Goal: Task Accomplishment & Management: Manage account settings

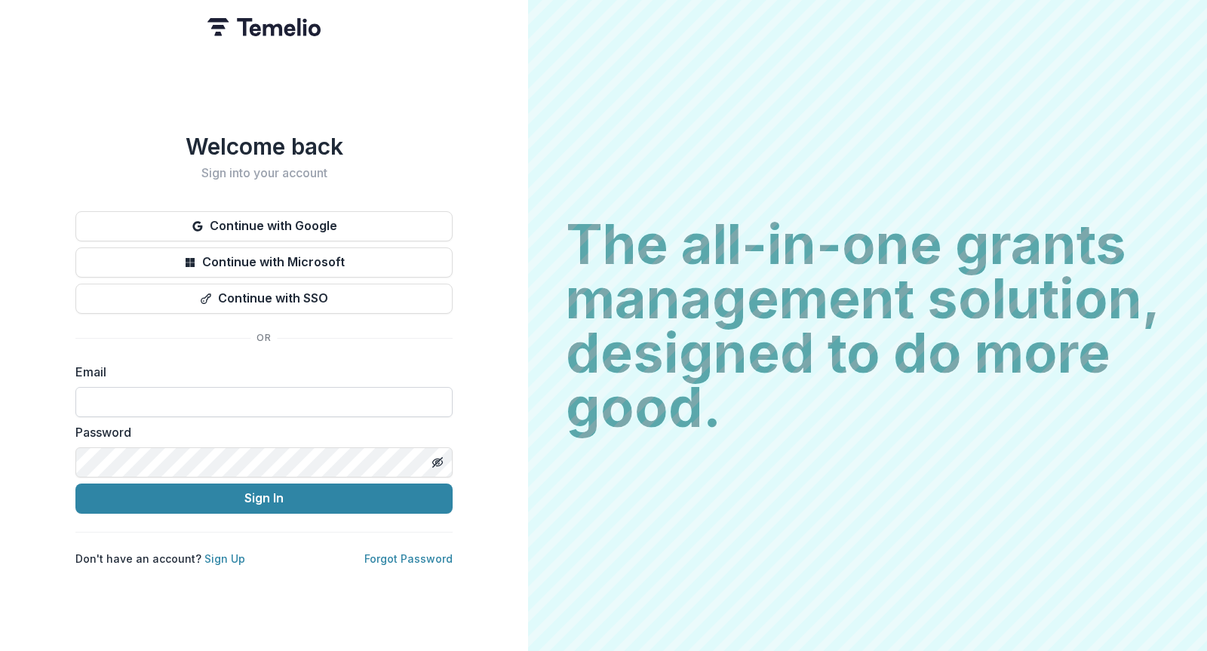
click at [241, 387] on input at bounding box center [263, 402] width 377 height 30
type input "**********"
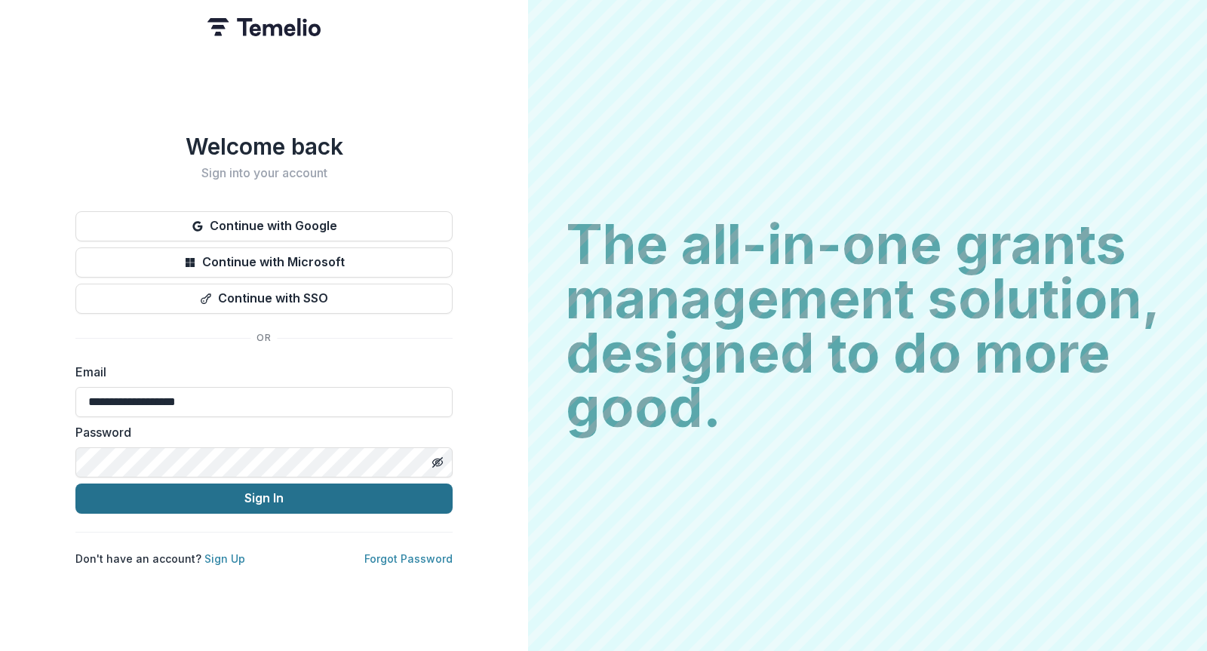
click at [292, 498] on button "Sign In" at bounding box center [263, 498] width 377 height 30
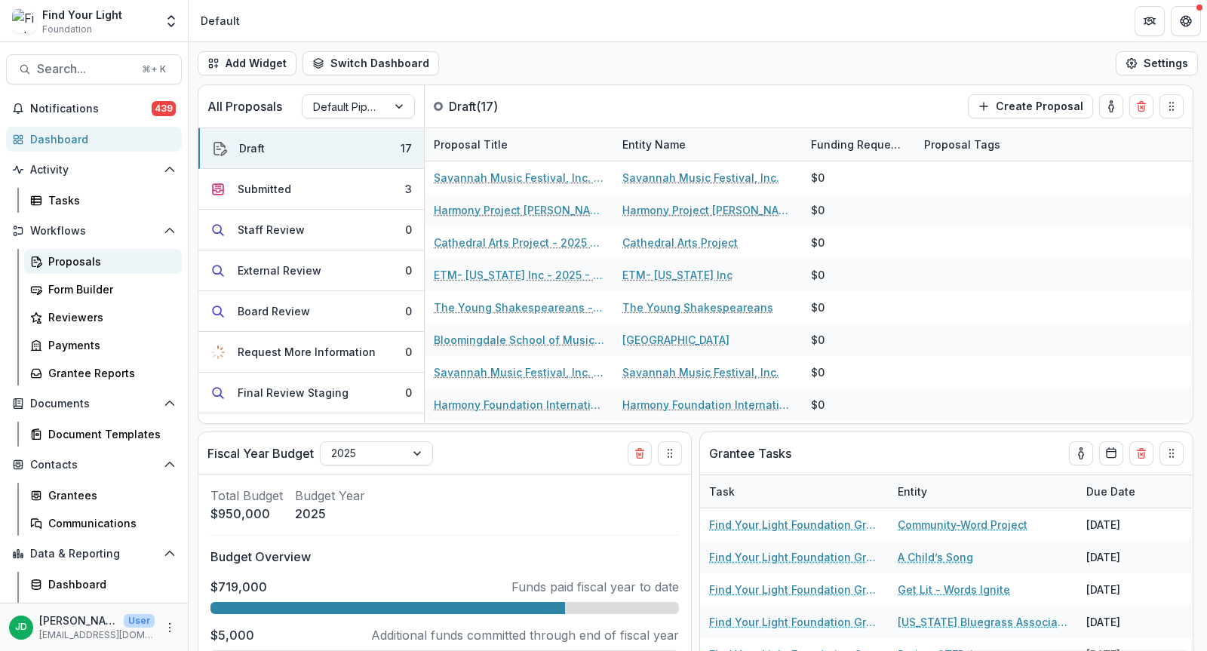
click at [86, 261] on div "Proposals" at bounding box center [108, 261] width 121 height 16
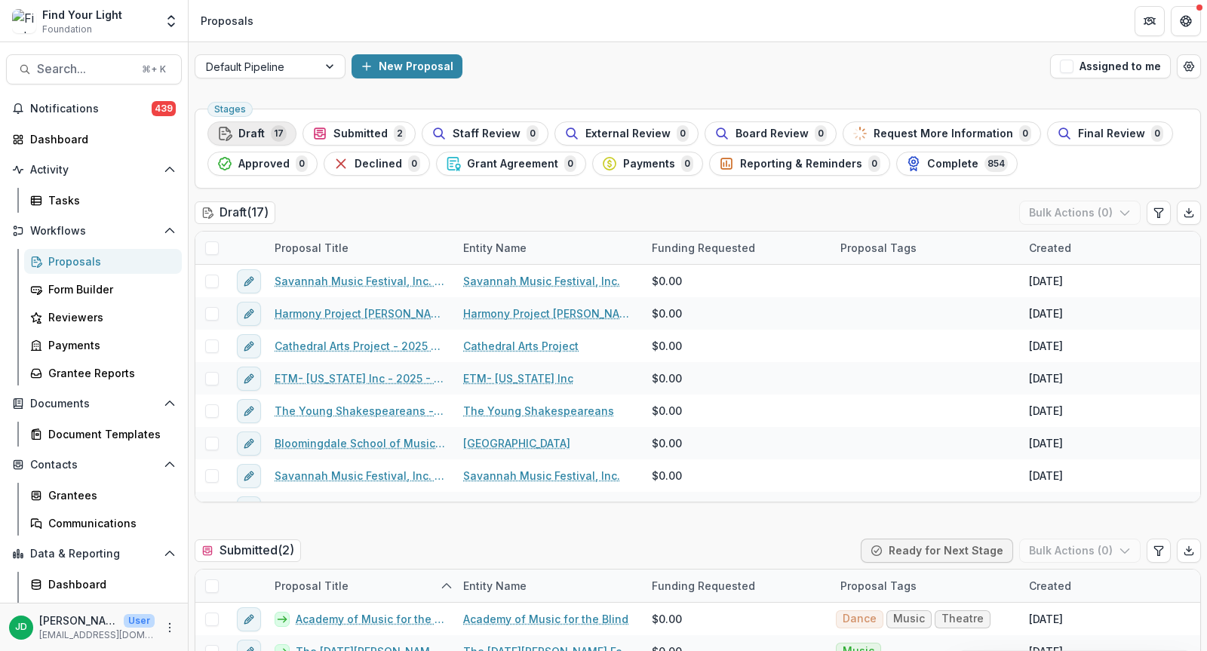
click at [247, 131] on span "Draft" at bounding box center [251, 133] width 26 height 13
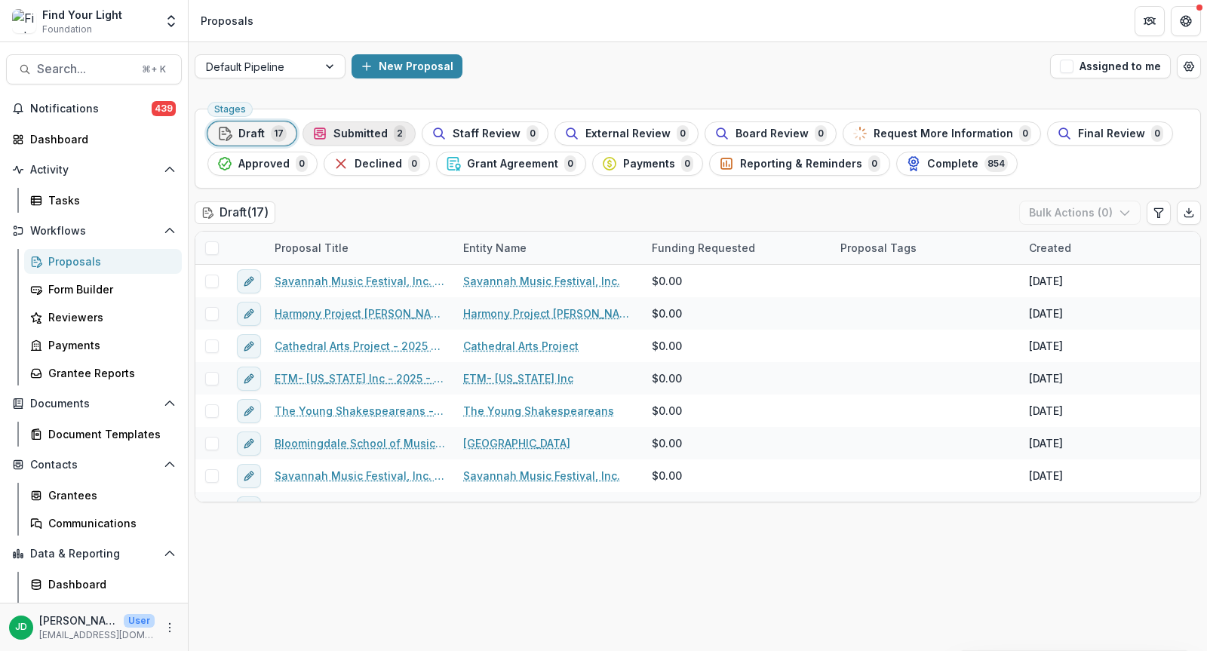
click at [342, 131] on span "Submitted" at bounding box center [360, 133] width 54 height 13
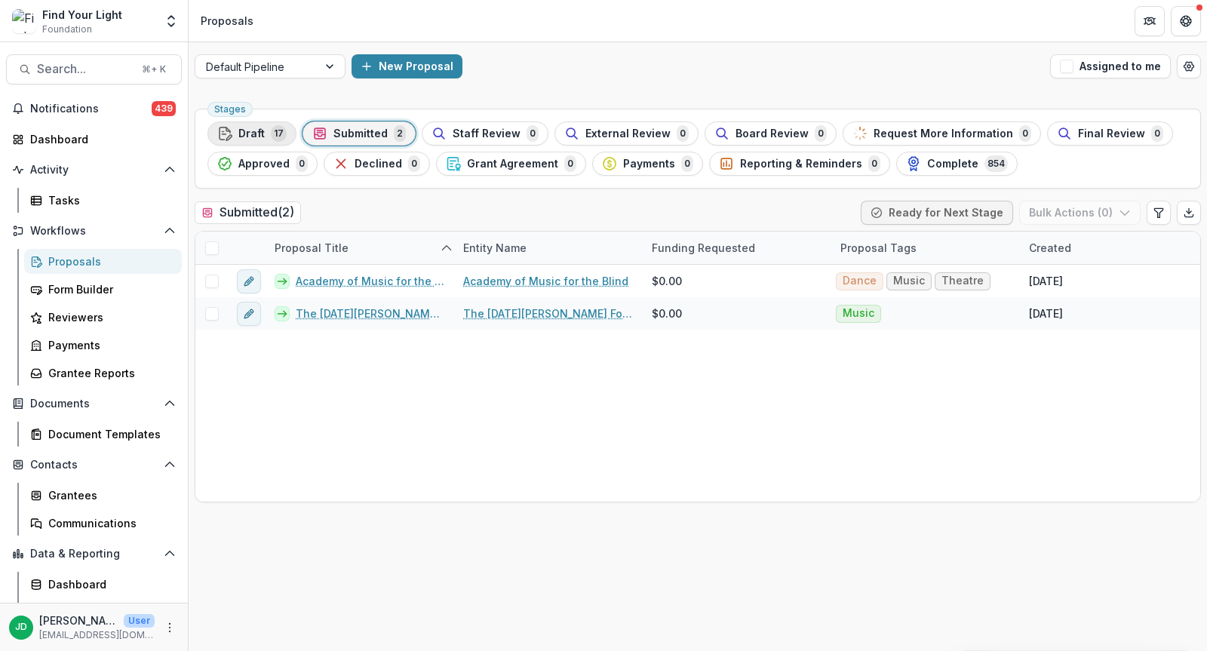
click at [255, 130] on span "Draft" at bounding box center [251, 133] width 26 height 13
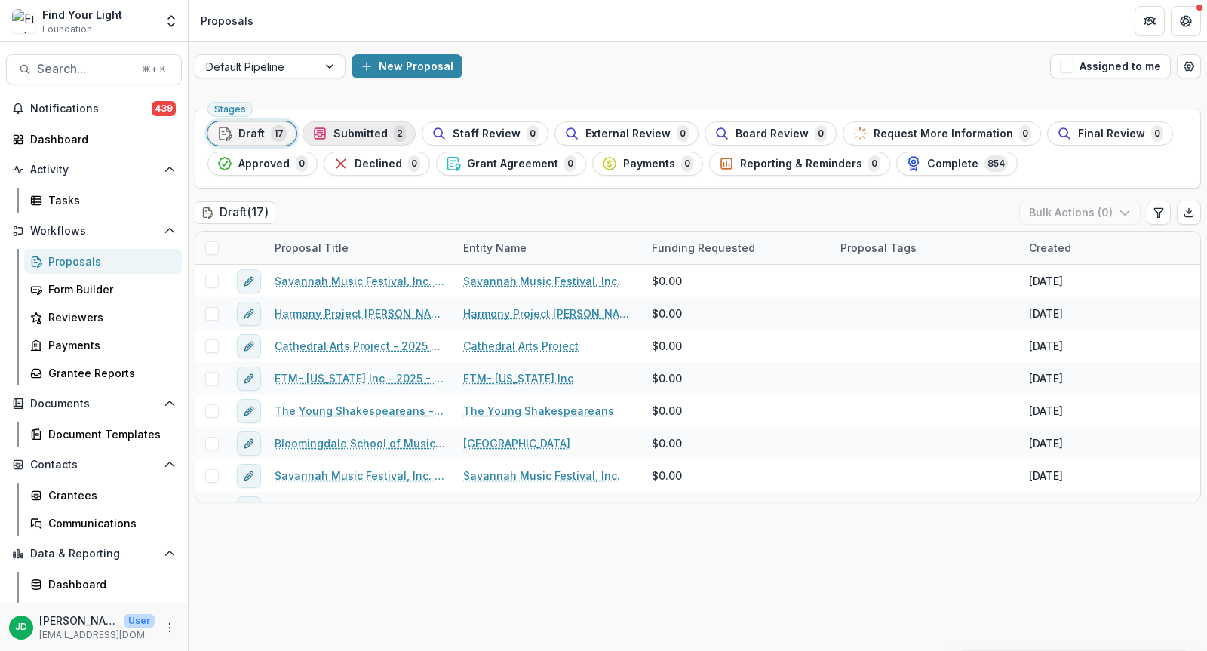
click at [340, 125] on div "Submitted 2" at bounding box center [359, 133] width 94 height 17
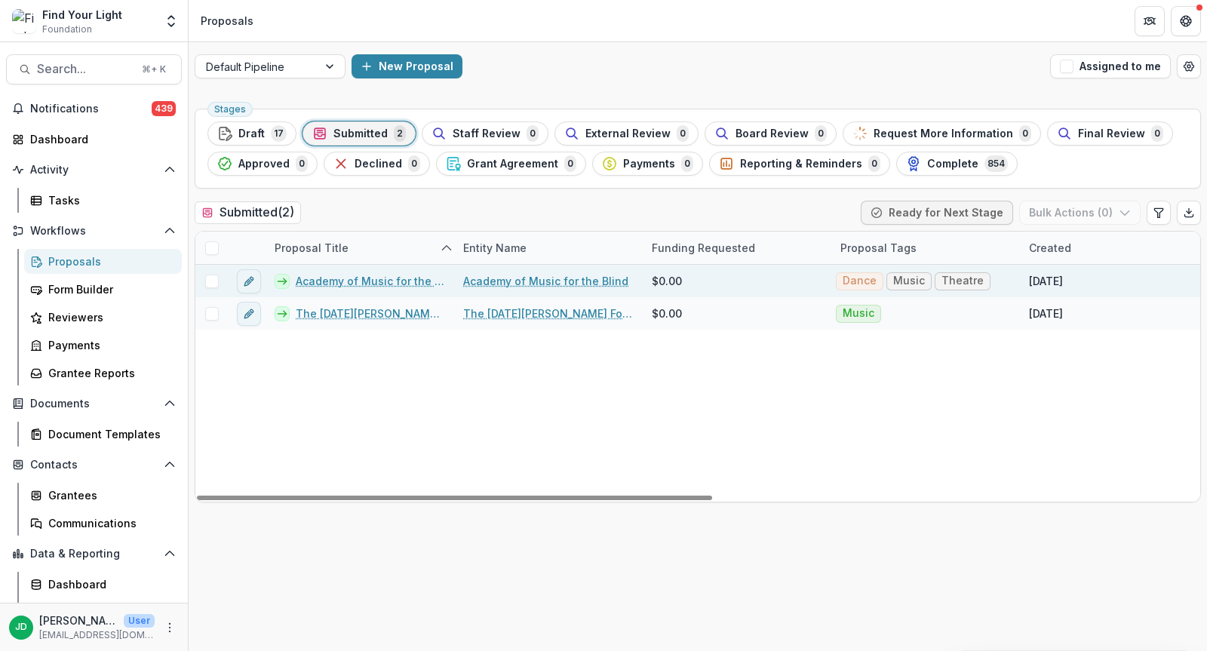
click at [207, 277] on span at bounding box center [212, 282] width 14 height 14
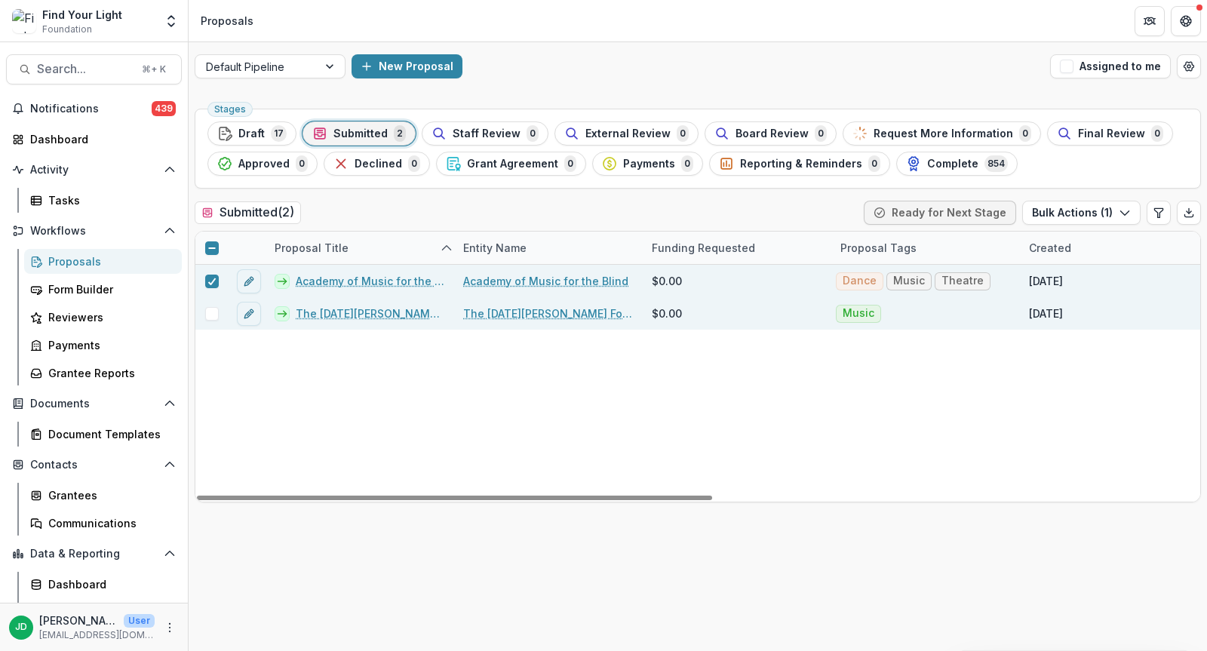
click at [207, 314] on span at bounding box center [212, 314] width 14 height 14
click at [1084, 207] on button "Bulk Actions ( 2 )" at bounding box center [1080, 213] width 121 height 24
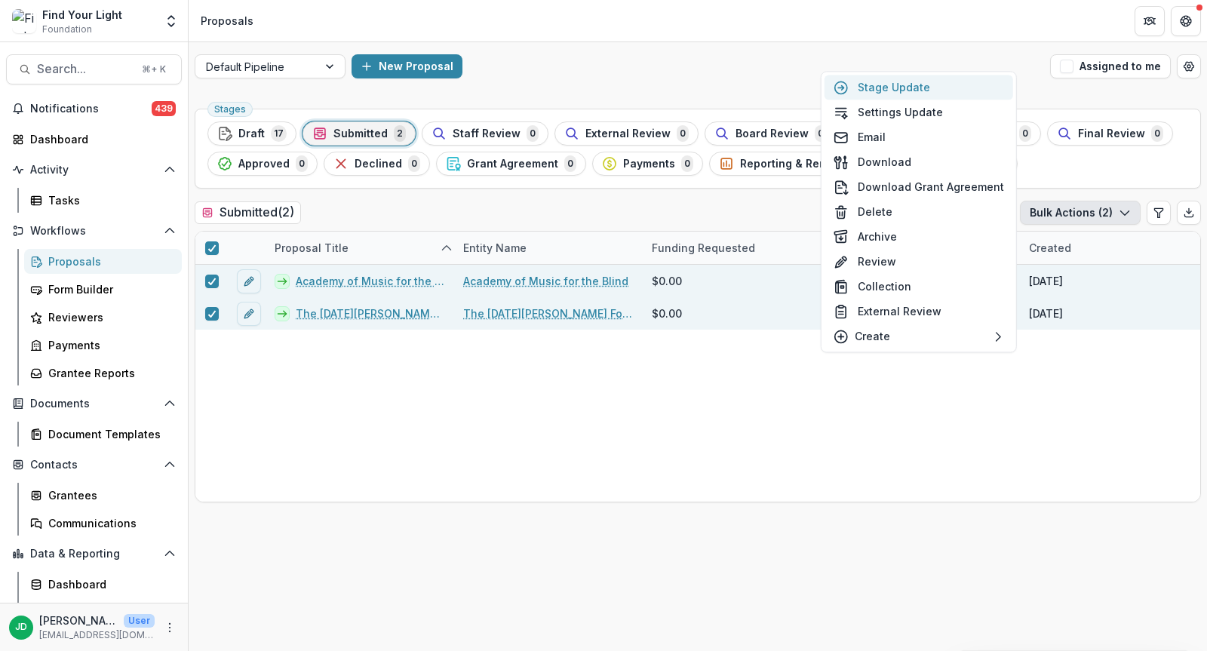
click at [954, 91] on button "Stage Update" at bounding box center [918, 87] width 189 height 25
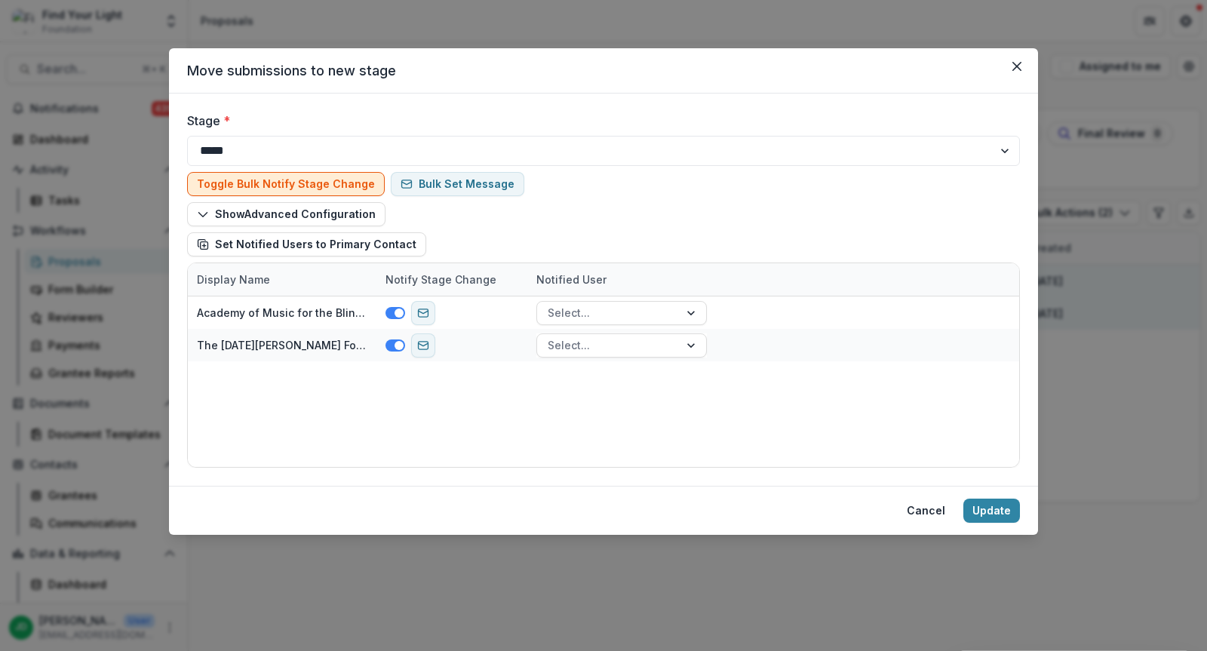
click at [316, 179] on button "Toggle Bulk Notify Stage Change" at bounding box center [286, 184] width 198 height 24
click at [290, 146] on div at bounding box center [175, 144] width 287 height 20
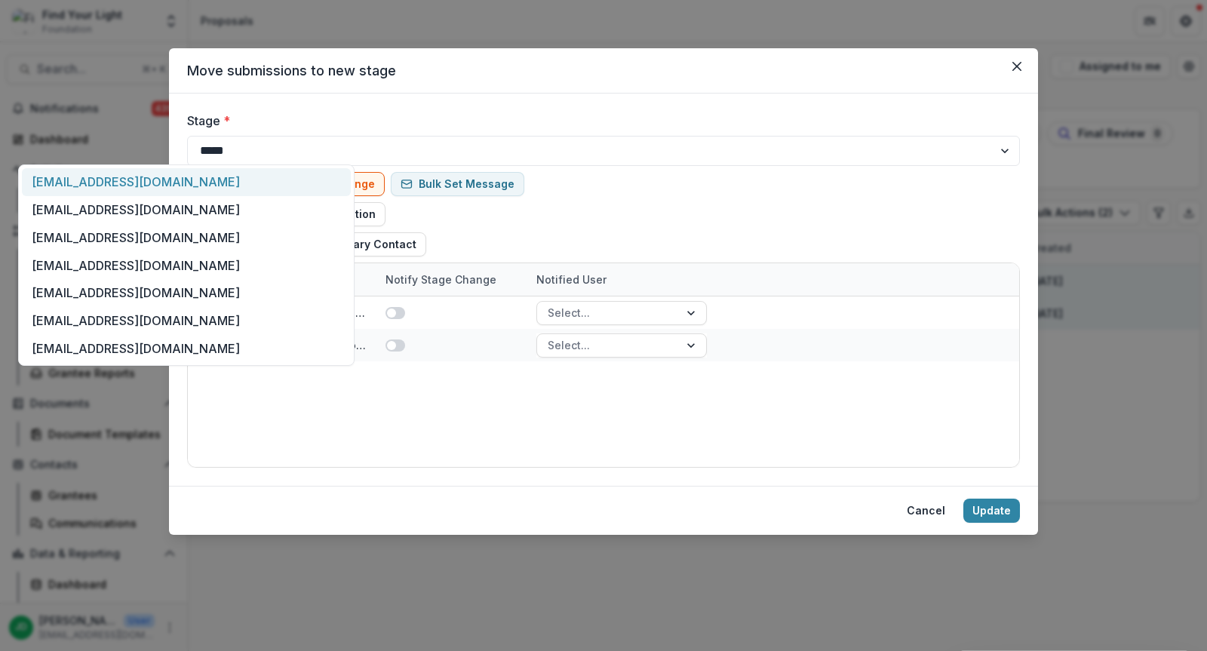
click at [290, 146] on div at bounding box center [175, 144] width 287 height 20
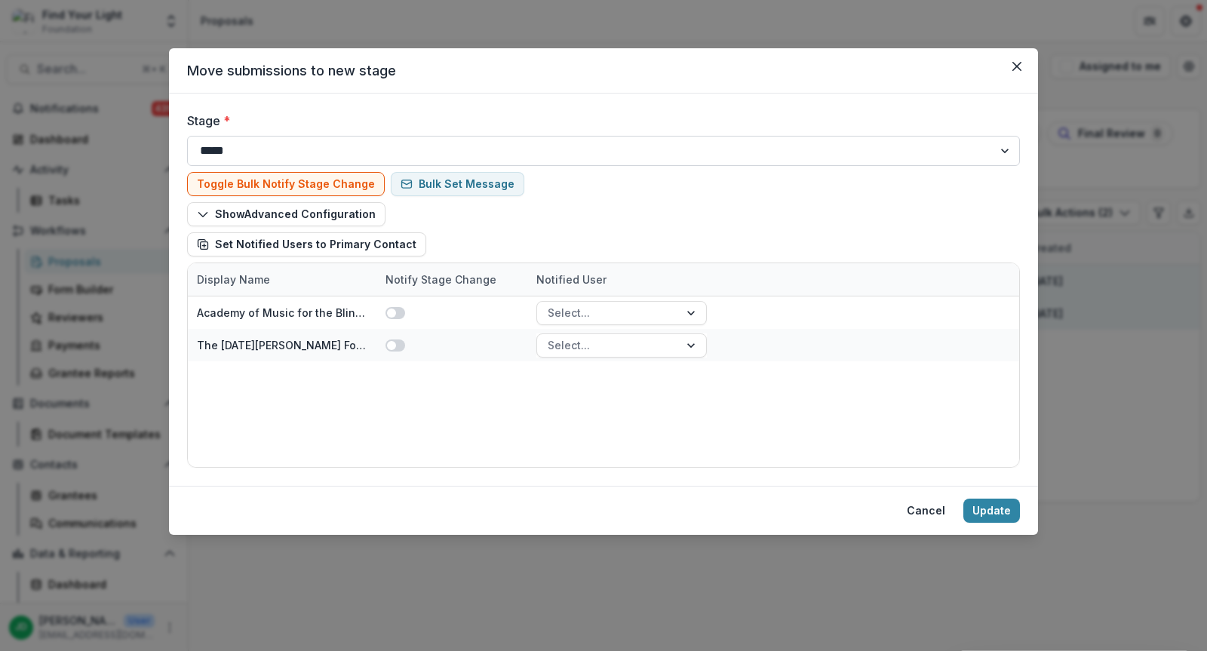
click at [997, 151] on select "**********" at bounding box center [603, 151] width 833 height 30
select select "**********"
click at [187, 136] on select "**********" at bounding box center [603, 151] width 833 height 30
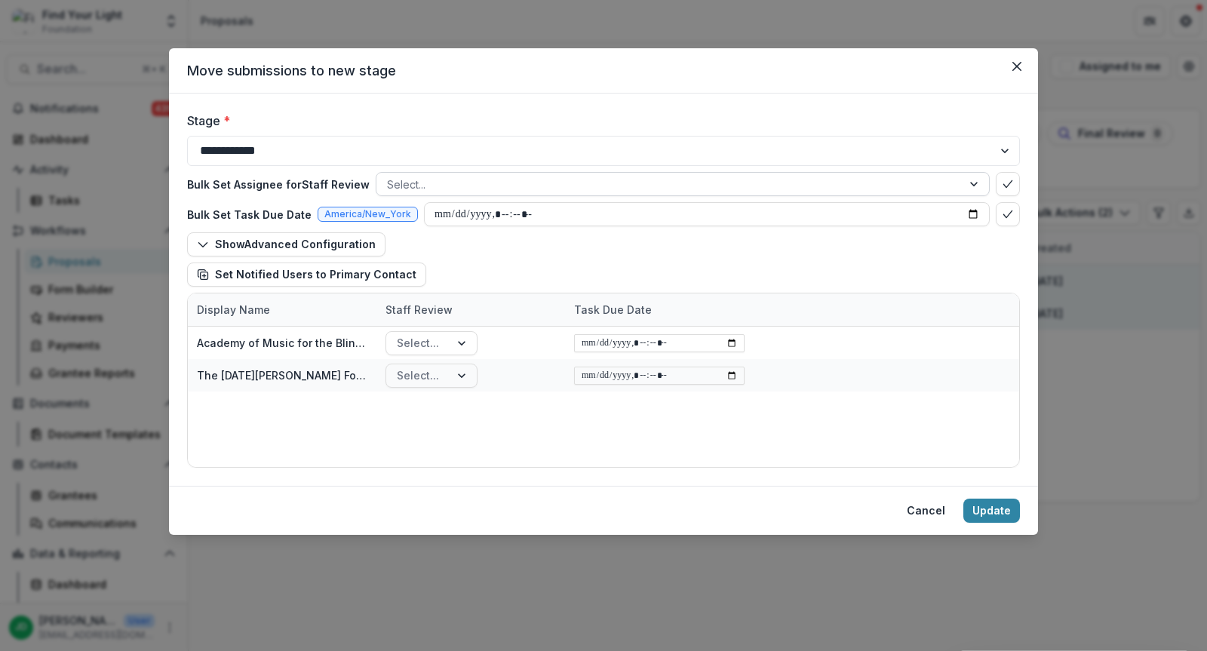
click at [468, 179] on div at bounding box center [669, 184] width 564 height 19
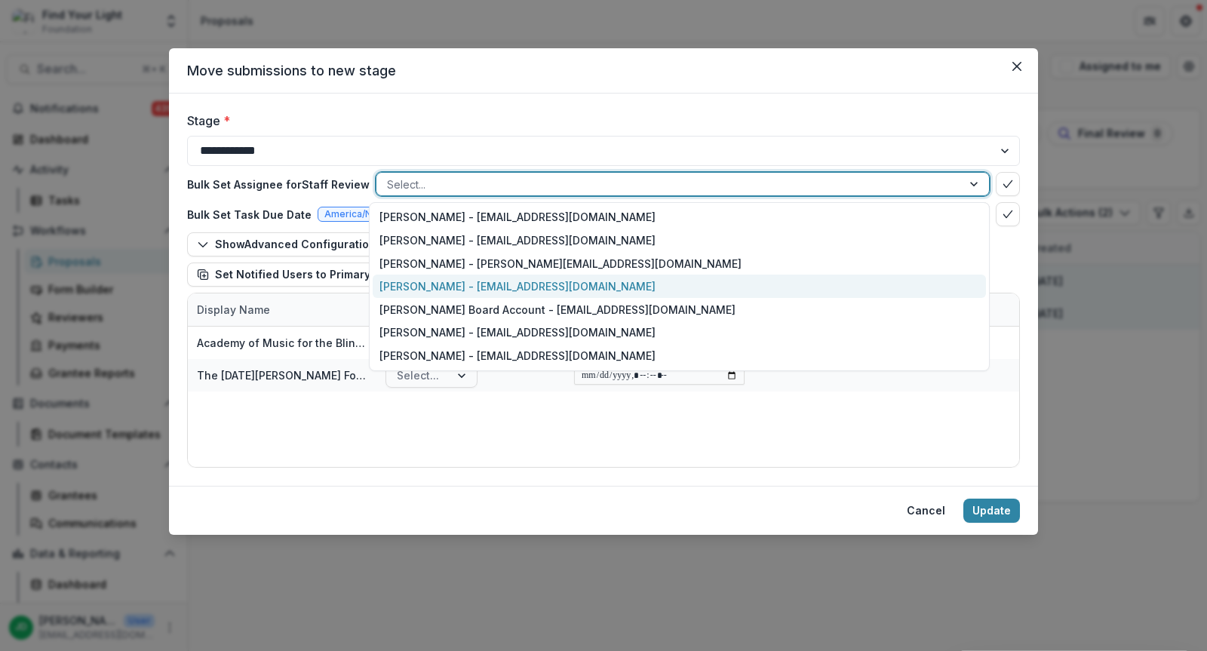
click at [455, 276] on div "[PERSON_NAME] - [EMAIL_ADDRESS][DOMAIN_NAME]" at bounding box center [679, 286] width 613 height 23
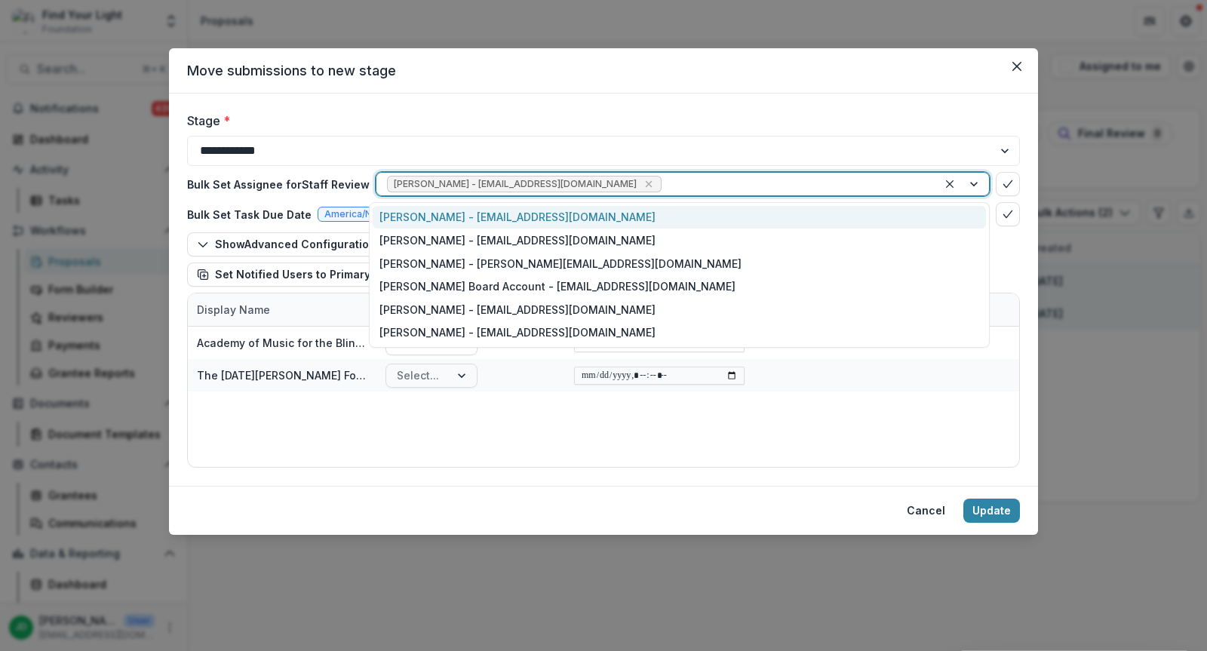
click at [664, 181] on div at bounding box center [795, 184] width 262 height 19
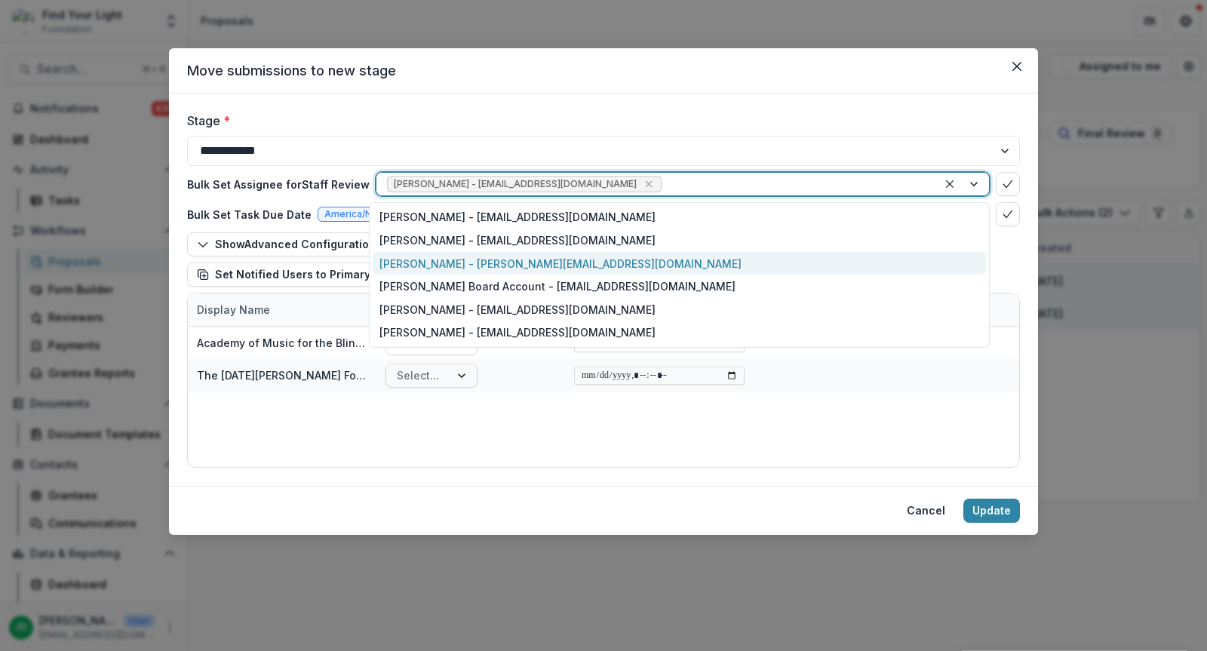
click at [529, 258] on div "[PERSON_NAME] - [PERSON_NAME][EMAIL_ADDRESS][DOMAIN_NAME]" at bounding box center [679, 263] width 613 height 23
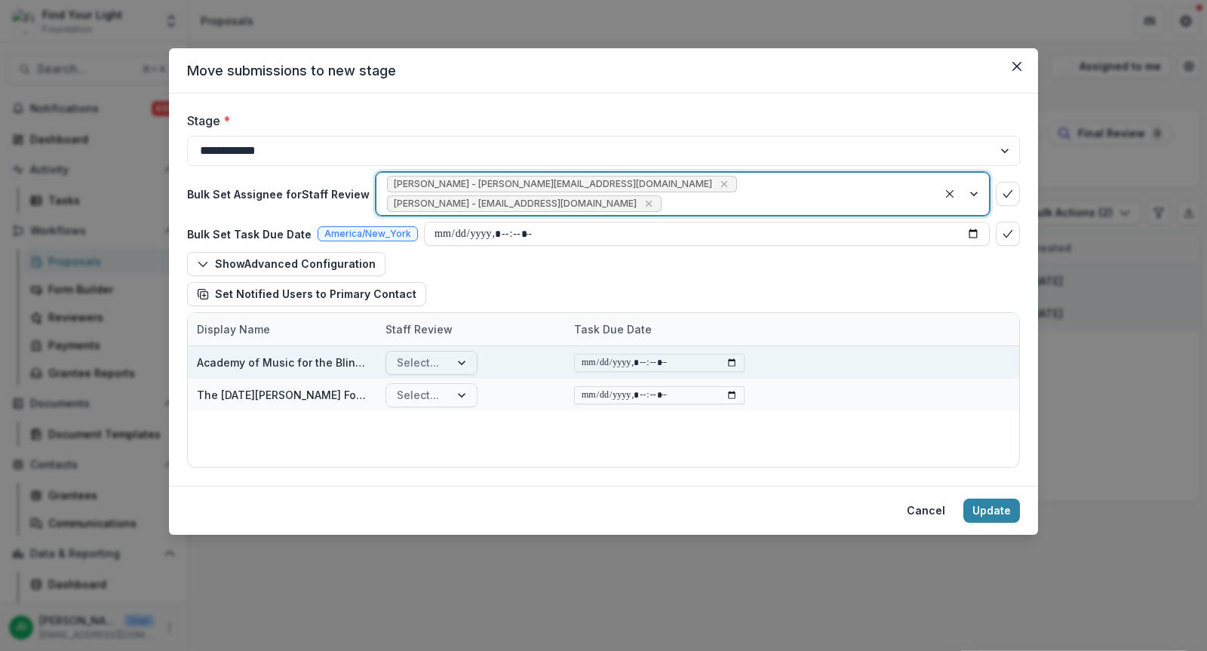
click at [463, 351] on div at bounding box center [462, 362] width 27 height 23
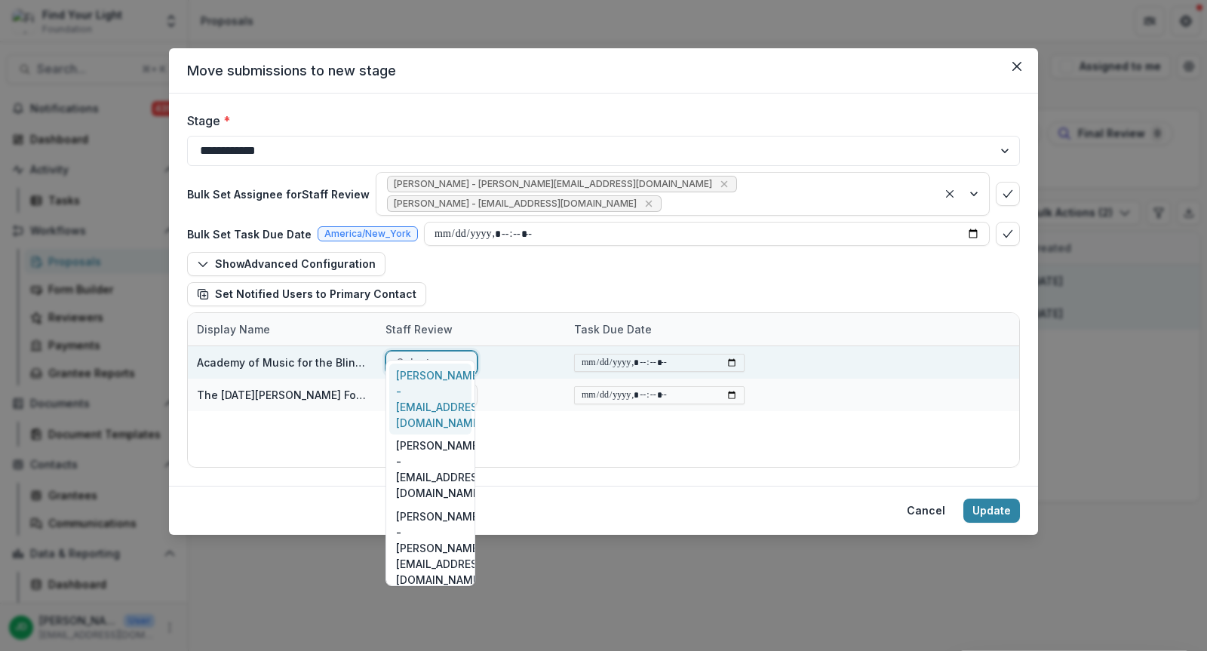
click at [463, 351] on div at bounding box center [462, 362] width 27 height 23
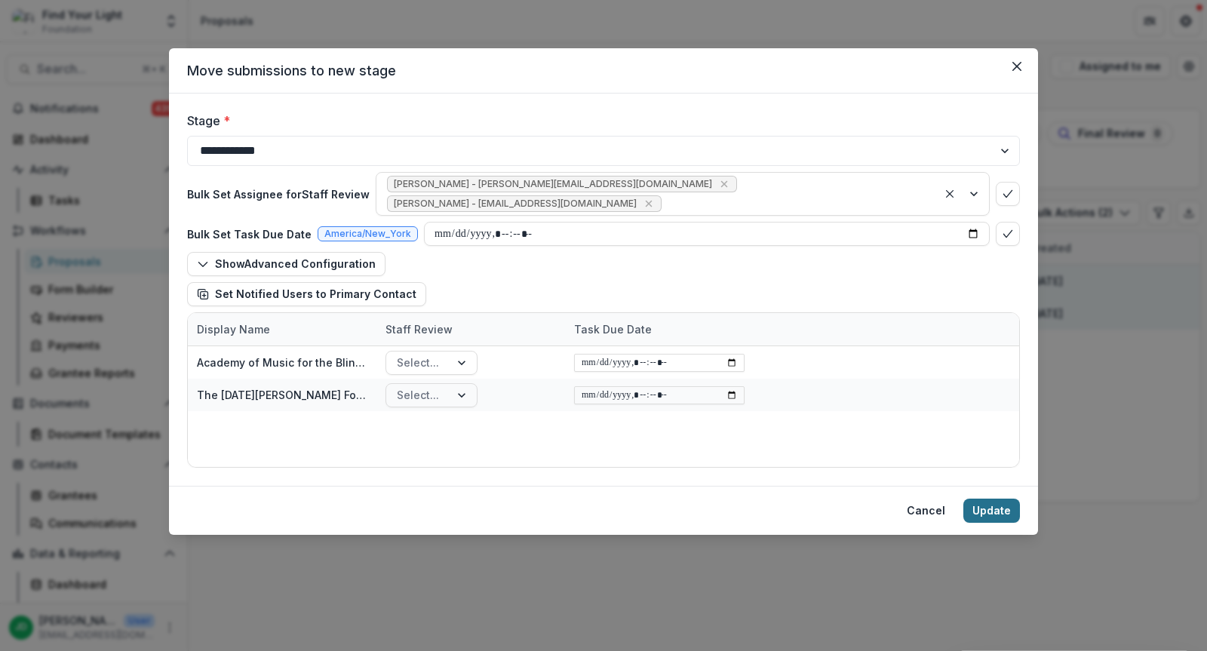
click at [991, 510] on button "Update" at bounding box center [991, 510] width 57 height 24
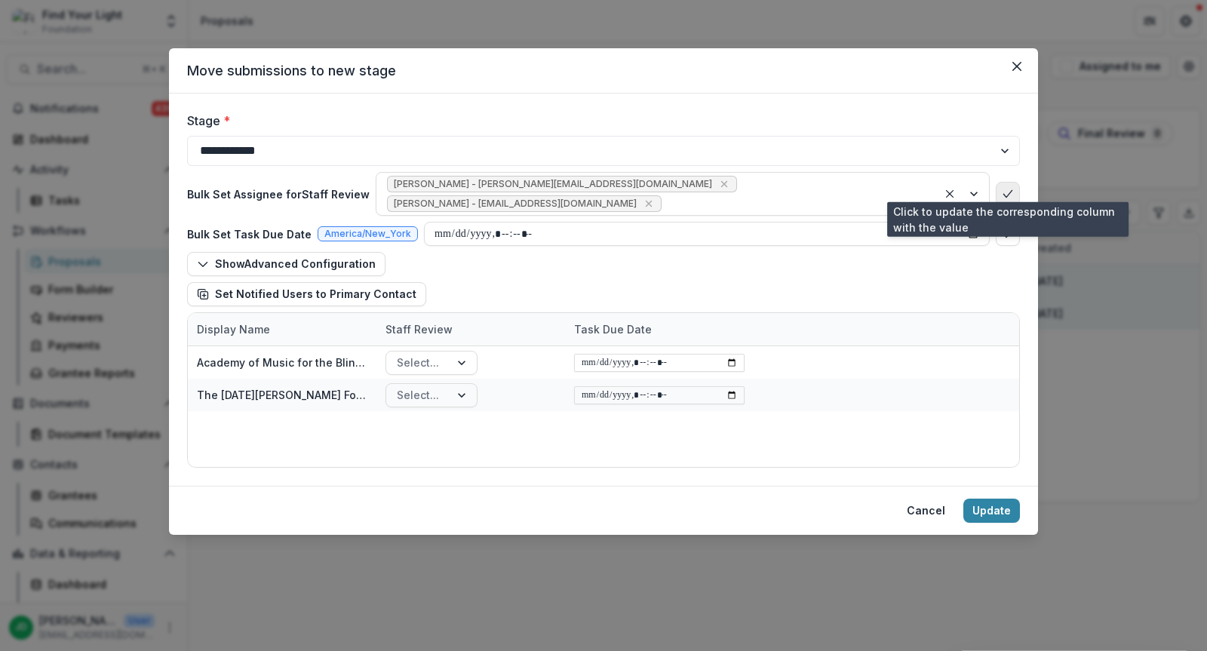
click at [1012, 188] on icon "bulk-confirm-option" at bounding box center [1007, 194] width 12 height 12
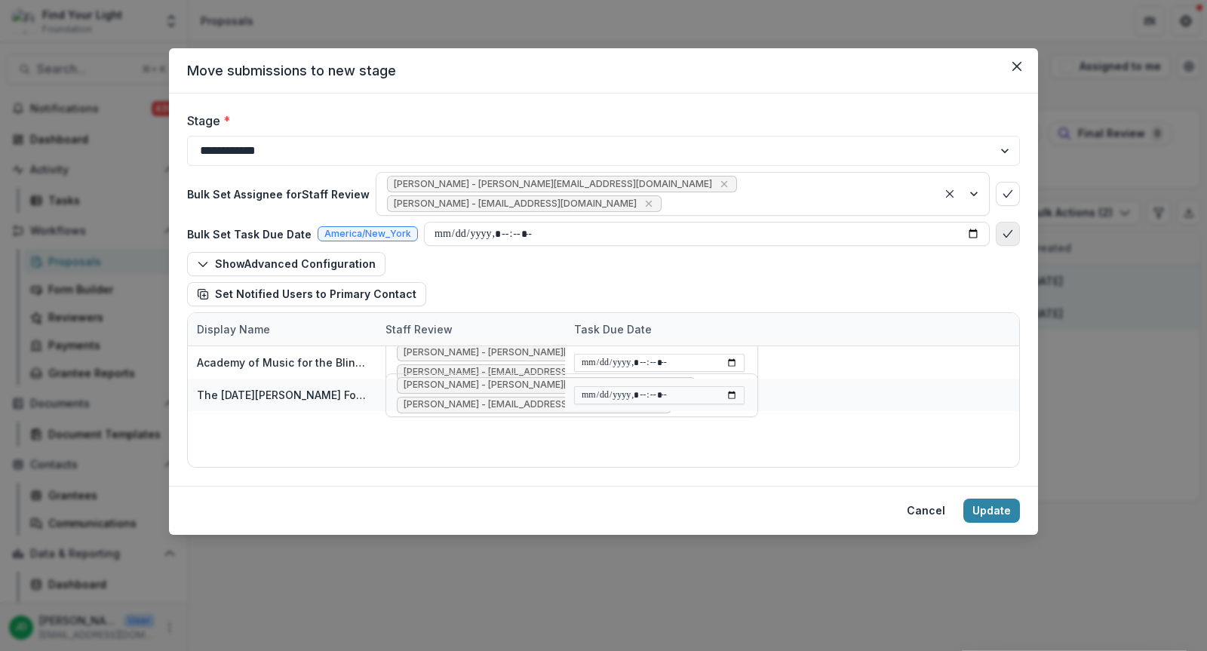
click at [1008, 228] on icon "bulk-confirm-option" at bounding box center [1007, 234] width 12 height 12
click at [988, 510] on button "Update" at bounding box center [991, 510] width 57 height 24
